Goal: Unclear

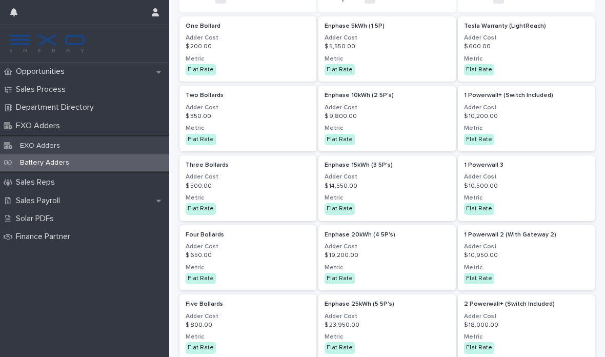
scroll to position [68, 0]
